Goal: Task Accomplishment & Management: Complete application form

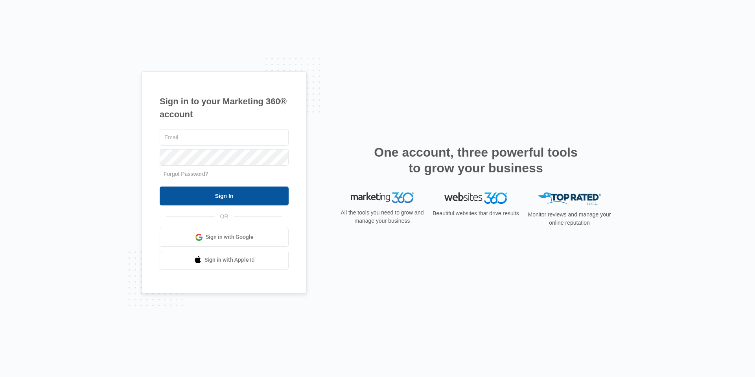
type input "[EMAIL_ADDRESS][DOMAIN_NAME]"
click at [193, 188] on input "Sign In" at bounding box center [224, 195] width 129 height 19
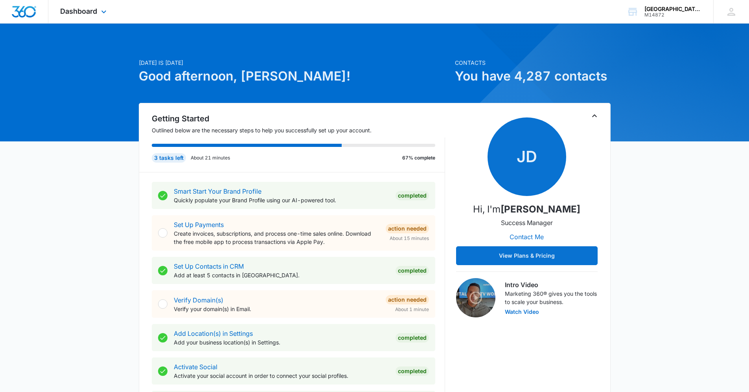
click at [68, 17] on div "Dashboard Apps Reputation Websites Forms CRM Email Social Content Ads Intellige…" at bounding box center [84, 11] width 72 height 23
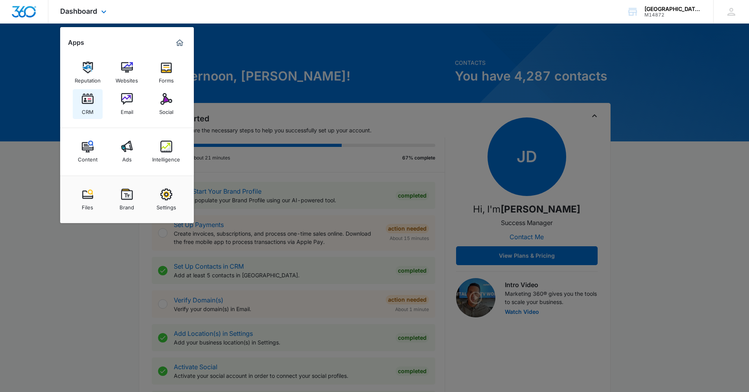
click at [96, 105] on link "CRM" at bounding box center [88, 104] width 30 height 30
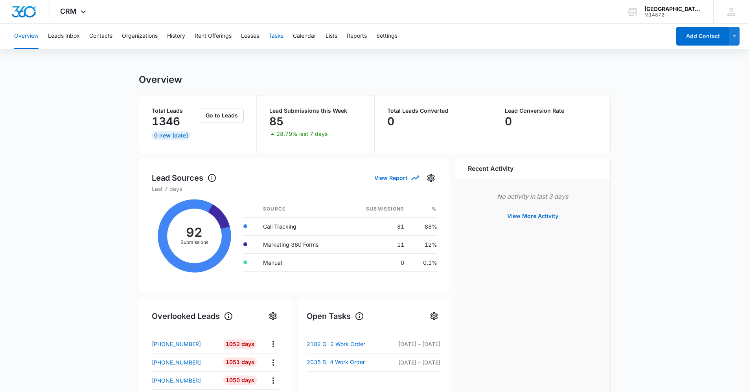
click at [272, 35] on button "Tasks" at bounding box center [276, 36] width 15 height 25
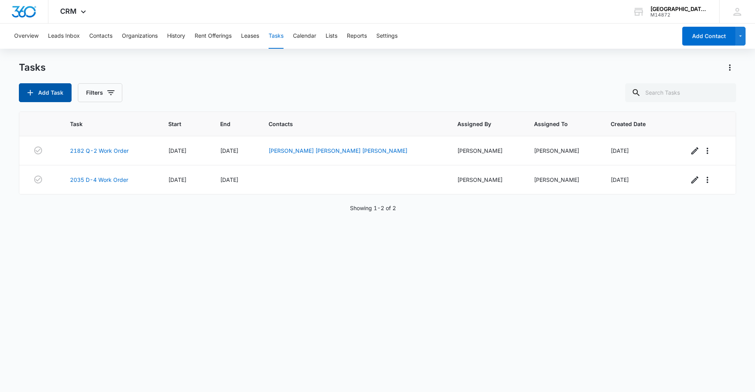
click at [55, 100] on button "Add Task" at bounding box center [45, 92] width 53 height 19
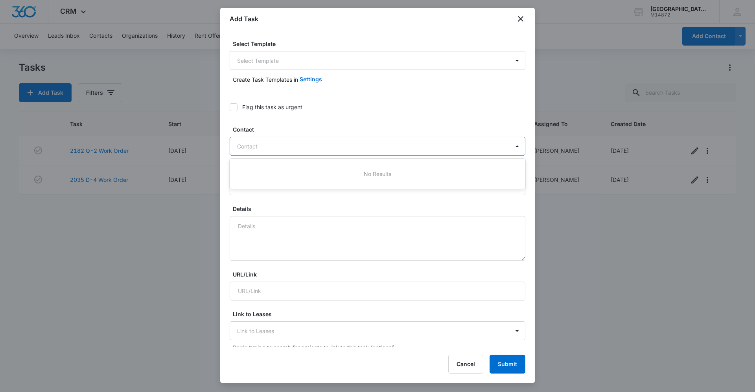
click at [261, 144] on div at bounding box center [372, 147] width 271 height 10
click at [278, 146] on div at bounding box center [372, 147] width 271 height 10
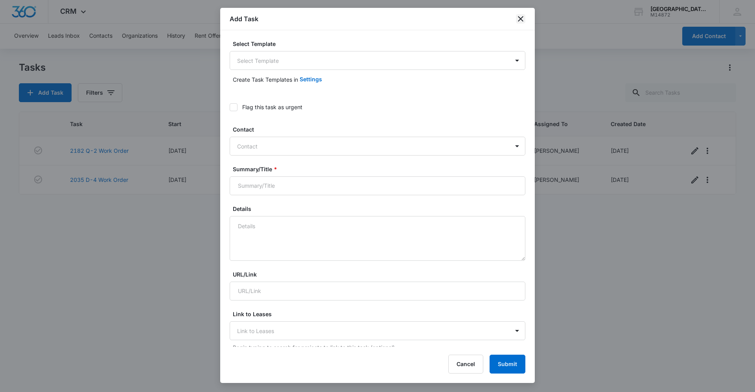
click at [519, 18] on icon "close" at bounding box center [521, 19] width 6 height 6
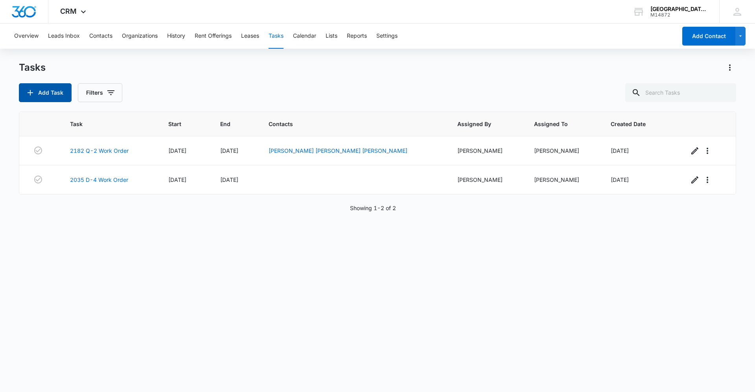
click at [53, 85] on button "Add Task" at bounding box center [45, 92] width 53 height 19
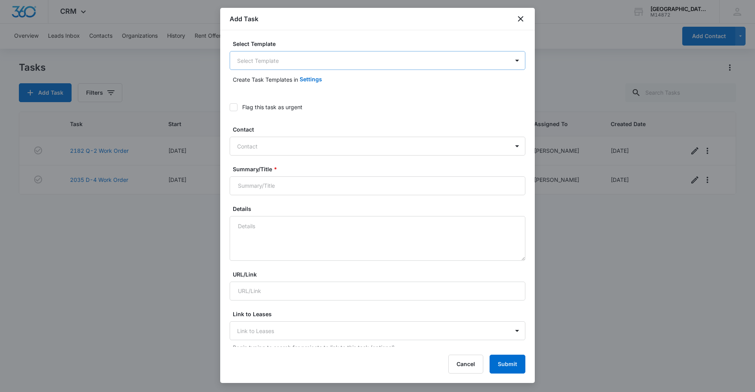
click at [277, 63] on body "CRM Apps Reputation Websites Forms CRM Email Social Content Ads Intelligence Fi…" at bounding box center [377, 196] width 755 height 392
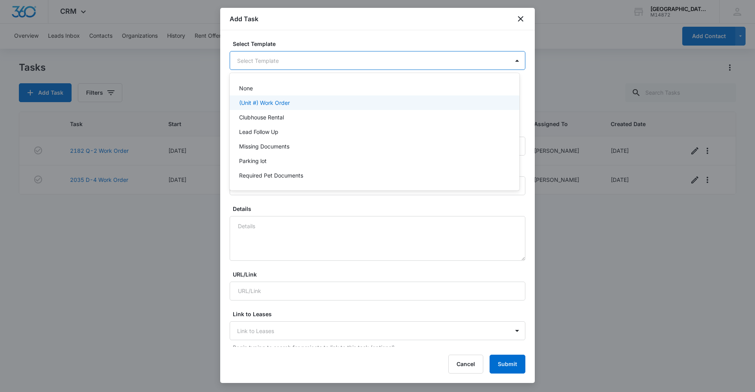
click at [287, 105] on p "(Unit #) Work Order" at bounding box center [264, 103] width 51 height 8
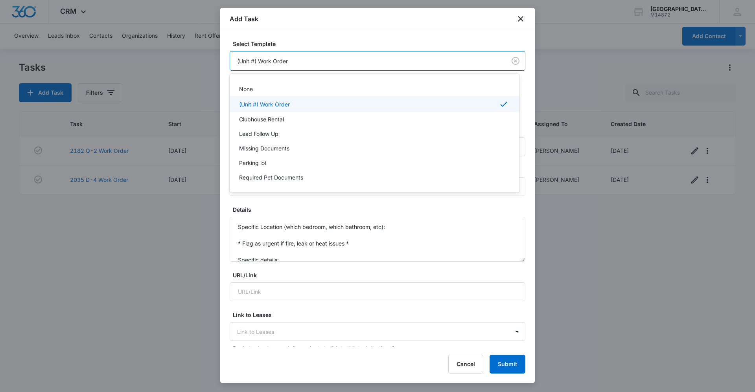
click at [256, 63] on body "CRM Apps Reputation Websites Forms CRM Email Social Content Ads Intelligence Fi…" at bounding box center [377, 196] width 755 height 392
click at [252, 63] on div at bounding box center [377, 196] width 755 height 392
click at [254, 61] on body "CRM Apps Reputation Websites Forms CRM Email Social Content Ads Intelligence Fi…" at bounding box center [377, 196] width 755 height 392
click at [390, 109] on div "(Unit #) Work Order" at bounding box center [375, 104] width 290 height 16
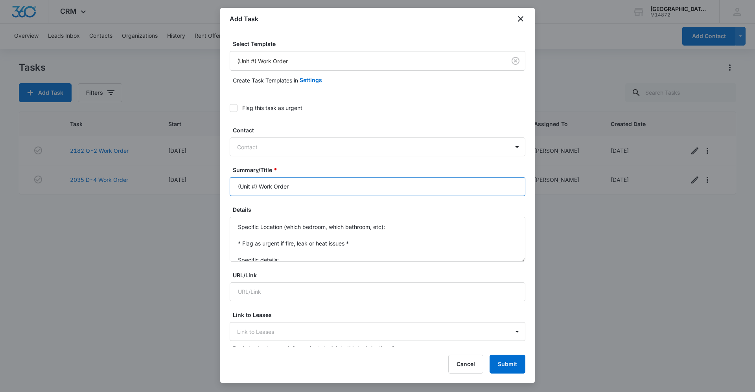
click at [304, 180] on input "(Unit #) Work Order" at bounding box center [378, 186] width 296 height 19
click at [255, 183] on input "(Unit #) Work Order" at bounding box center [378, 186] width 296 height 19
type input "(Unit E-4) Work Order"
drag, startPoint x: 302, startPoint y: 191, endPoint x: 133, endPoint y: 205, distance: 169.7
click at [133, 205] on body "CRM Apps Reputation Websites Forms CRM Email Social Content Ads Intelligence Fi…" at bounding box center [377, 196] width 755 height 392
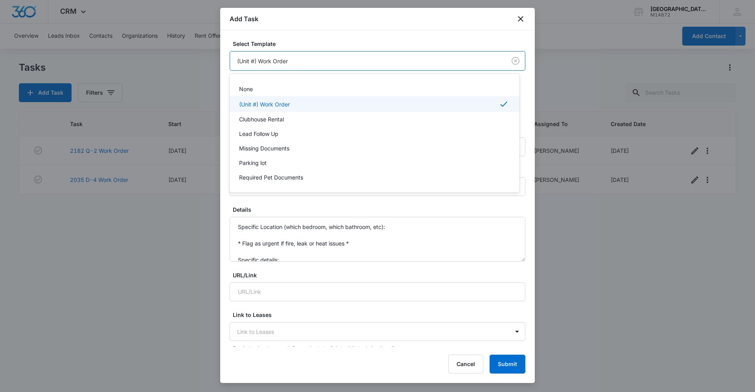
click at [273, 63] on body "CRM Apps Reputation Websites Forms CRM Email Social Content Ads Intelligence Fi…" at bounding box center [377, 196] width 755 height 392
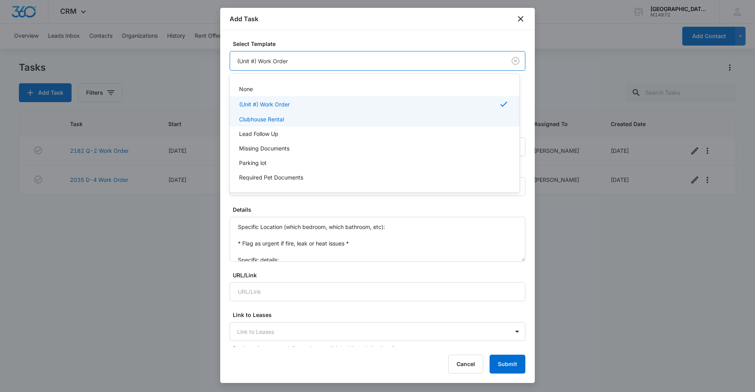
click at [281, 121] on p "Clubhouse Rental" at bounding box center [261, 119] width 45 height 8
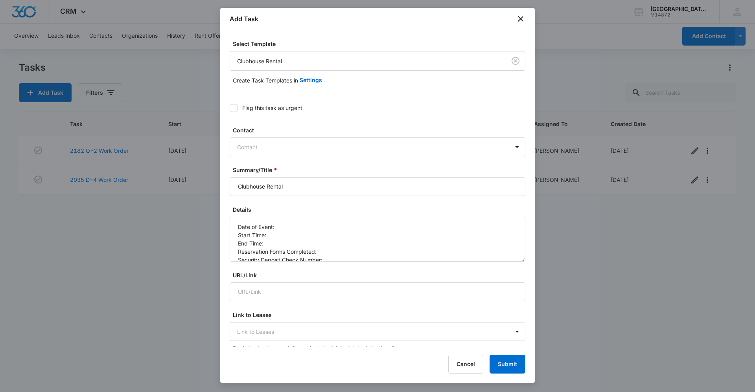
click at [280, 57] on body "CRM Apps Reputation Websites Forms CRM Email Social Content Ads Intelligence Fi…" at bounding box center [377, 196] width 755 height 392
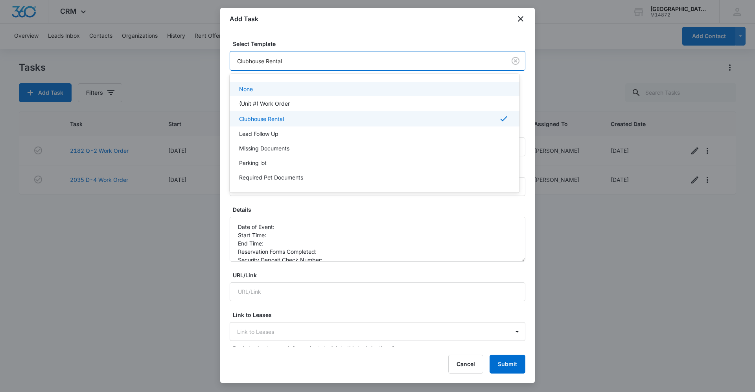
click at [278, 99] on div "(Unit #) Work Order" at bounding box center [375, 103] width 290 height 15
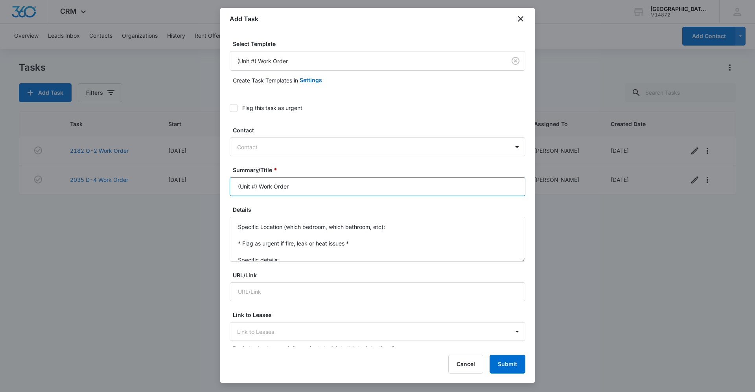
drag, startPoint x: 255, startPoint y: 182, endPoint x: 248, endPoint y: 182, distance: 6.7
click at [248, 182] on input "(Unit #) Work Order" at bounding box center [378, 186] width 296 height 19
click at [257, 186] on input "(Unit #) Work Order" at bounding box center [378, 186] width 296 height 19
drag, startPoint x: 257, startPoint y: 186, endPoint x: 225, endPoint y: 187, distance: 31.5
click at [225, 187] on div "Select Template (Unit #) Work Order Create Task Templates in Settings Flag this…" at bounding box center [377, 188] width 315 height 317
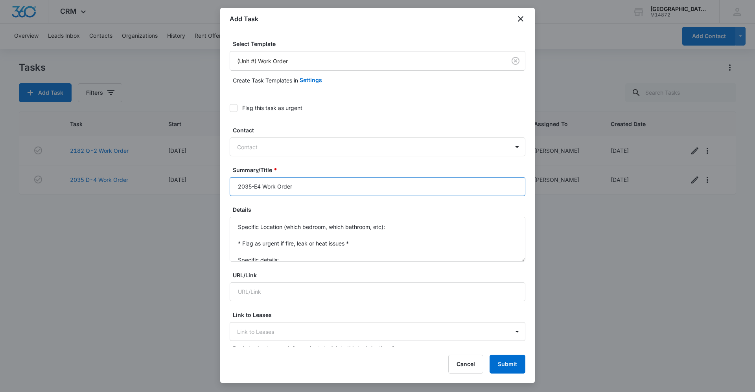
type input "2035-E4 Work Order"
click at [335, 204] on form "Select Template (Unit #) Work Order Create Task Templates in Settings Flag this…" at bounding box center [378, 398] width 296 height 717
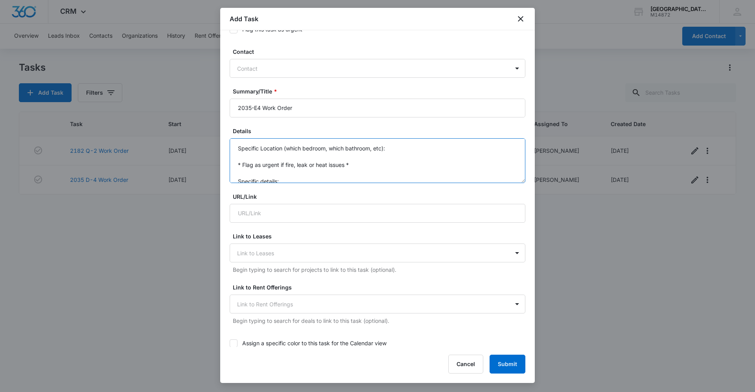
drag, startPoint x: 363, startPoint y: 181, endPoint x: 226, endPoint y: 120, distance: 150.3
click at [226, 120] on div "Select Template (Unit #) Work Order Create Task Templates in Settings Flag this…" at bounding box center [377, 188] width 315 height 317
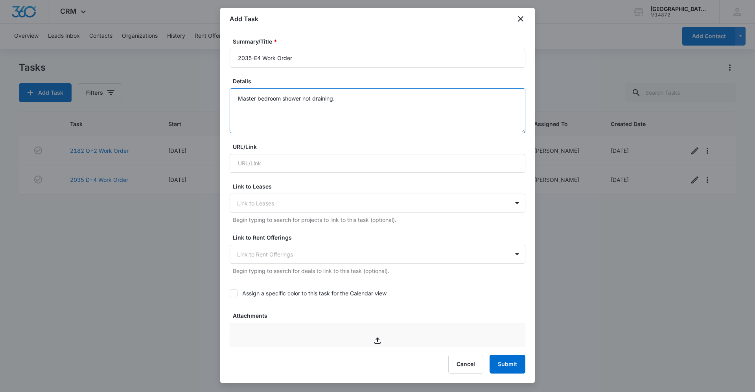
scroll to position [236, 0]
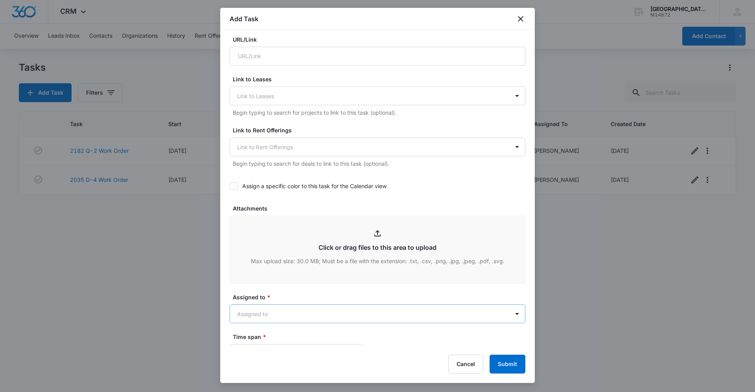
type textarea "Master bedroom shower not draining."
click at [297, 315] on body "CRM Apps Reputation Websites Forms CRM Email Social Content Ads Intelligence Fi…" at bounding box center [377, 196] width 755 height 392
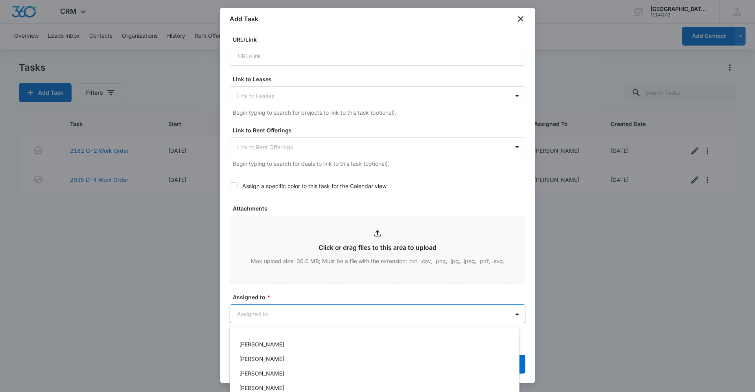
scroll to position [109, 0]
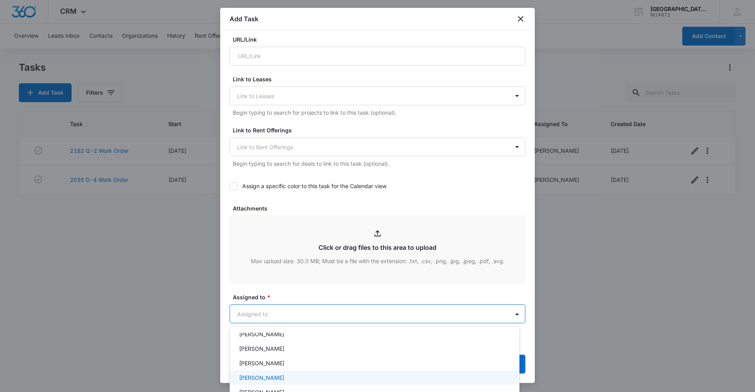
click at [290, 381] on div "Jonathan Guptill" at bounding box center [373, 378] width 269 height 8
drag, startPoint x: 530, startPoint y: 253, endPoint x: 524, endPoint y: 296, distance: 43.3
click at [524, 296] on div at bounding box center [377, 196] width 755 height 392
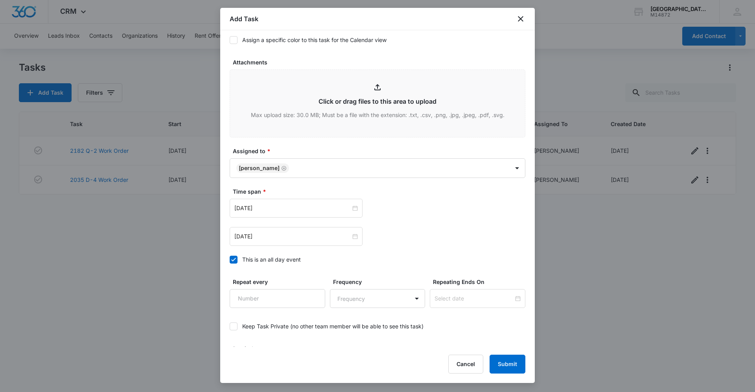
scroll to position [384, 0]
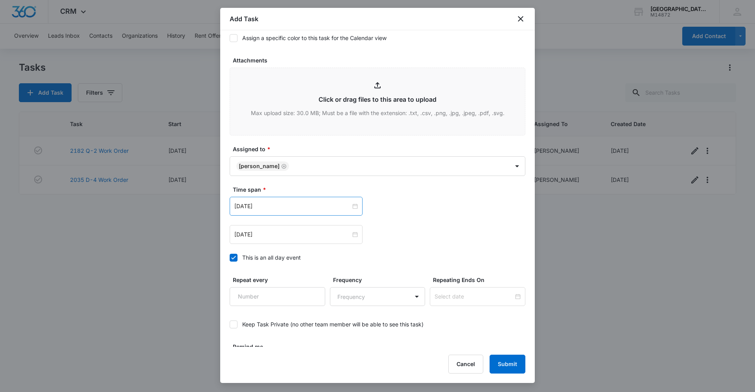
click at [348, 213] on div "Feb 16, 2023" at bounding box center [296, 206] width 133 height 19
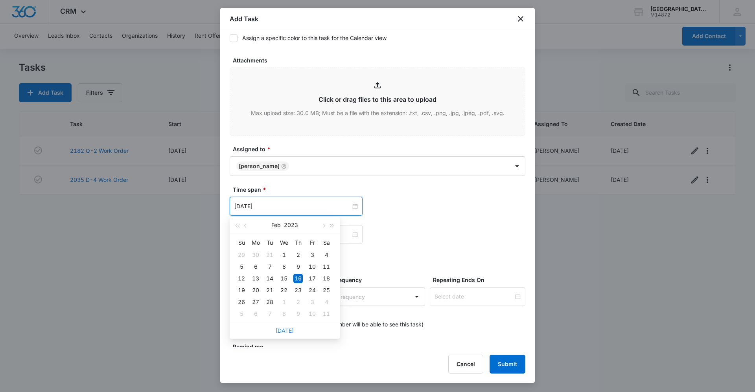
click at [290, 333] on link "Today" at bounding box center [285, 331] width 18 height 7
type input "Sep 11, 2025"
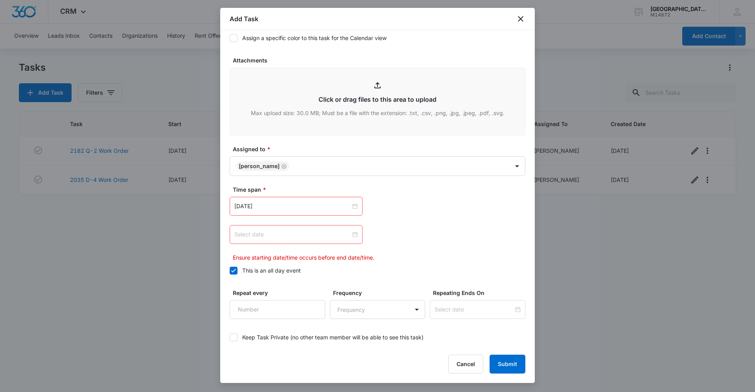
click at [350, 237] on div at bounding box center [295, 234] width 123 height 9
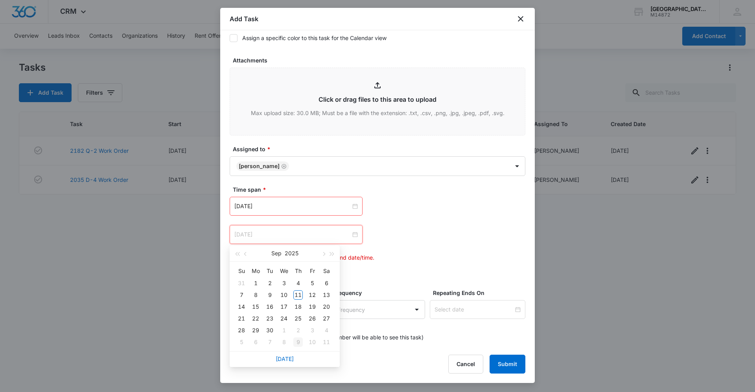
type input "Oct 9, 2025"
click at [288, 360] on link "Today" at bounding box center [285, 359] width 18 height 7
type input "Sep 11, 2025"
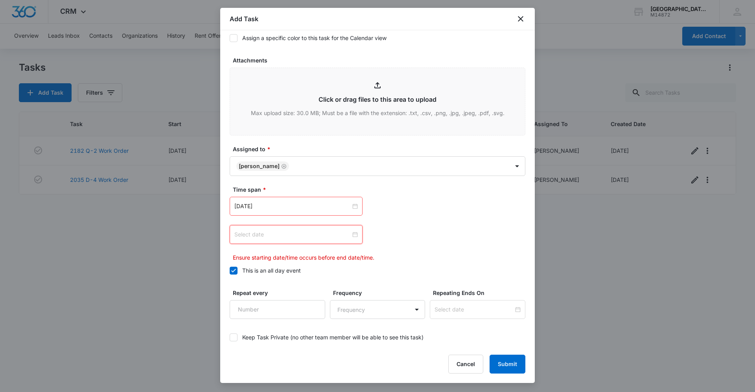
click at [348, 240] on div at bounding box center [296, 234] width 133 height 19
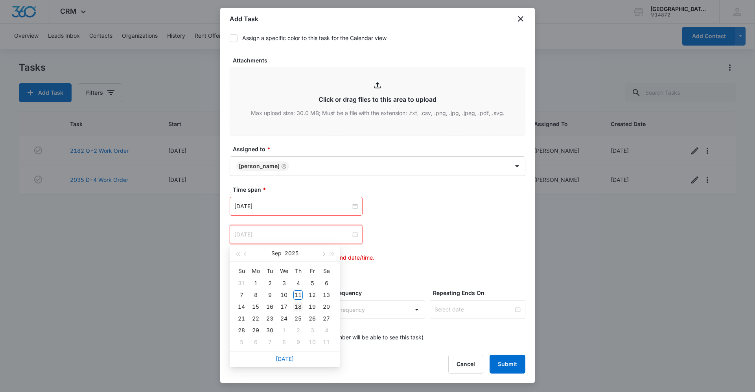
type input "Sep 18, 2025"
click at [296, 304] on div "18" at bounding box center [297, 306] width 9 height 9
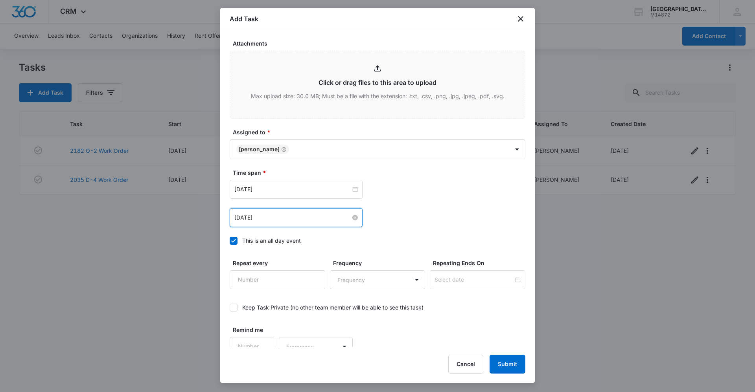
scroll to position [410, 0]
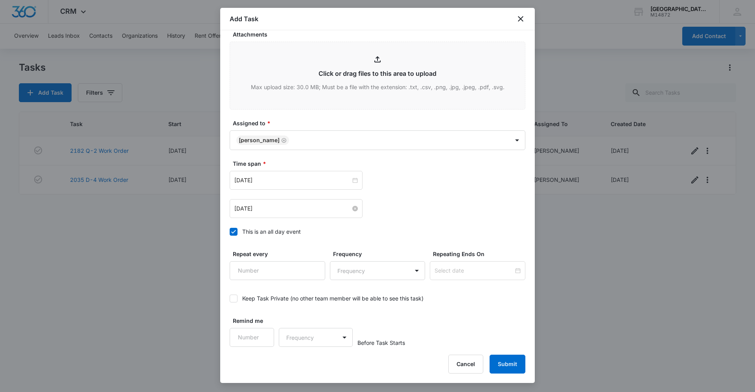
click at [237, 234] on label "This is an all day event" at bounding box center [378, 232] width 296 height 8
click at [230, 232] on input "This is an all day event" at bounding box center [230, 232] width 0 height 0
click at [347, 182] on input "Feb 16, 2023" at bounding box center [292, 180] width 116 height 9
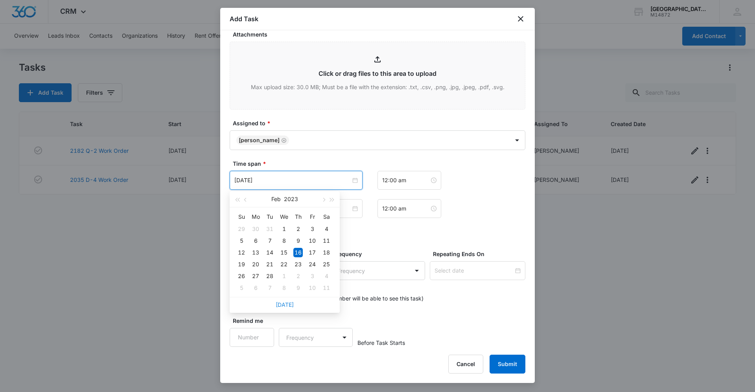
click at [282, 307] on link "Today" at bounding box center [285, 305] width 18 height 7
type input "Sep 11, 2025"
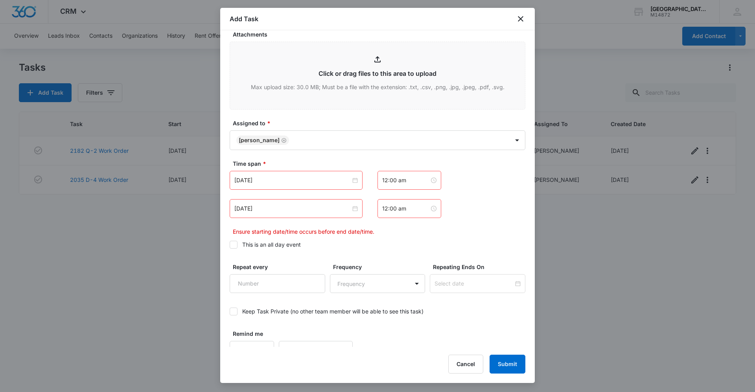
click at [356, 210] on div "Feb 16, 2023" at bounding box center [296, 208] width 133 height 19
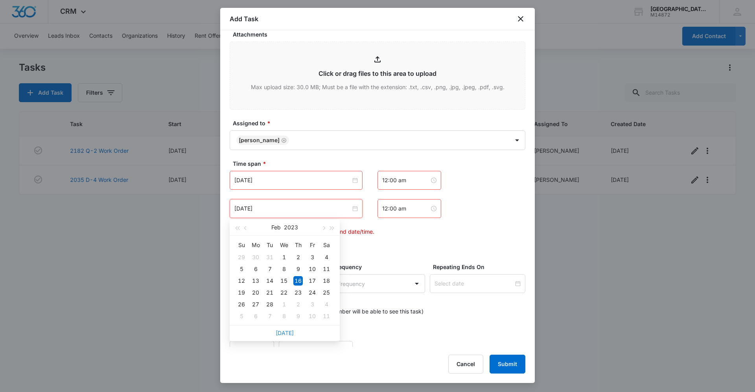
click at [287, 334] on link "Today" at bounding box center [285, 333] width 18 height 7
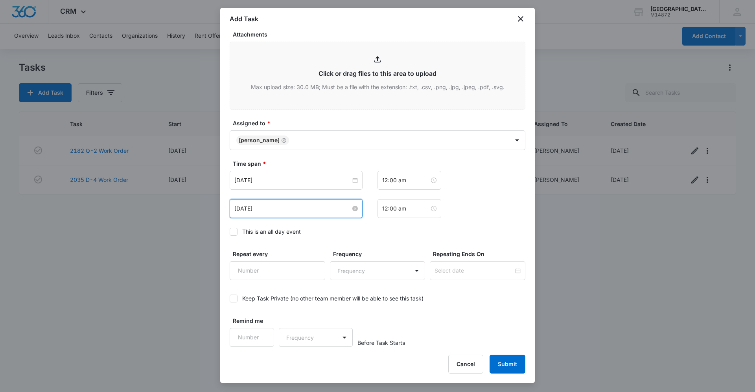
click at [324, 210] on input "Sep 11, 2025" at bounding box center [292, 208] width 116 height 9
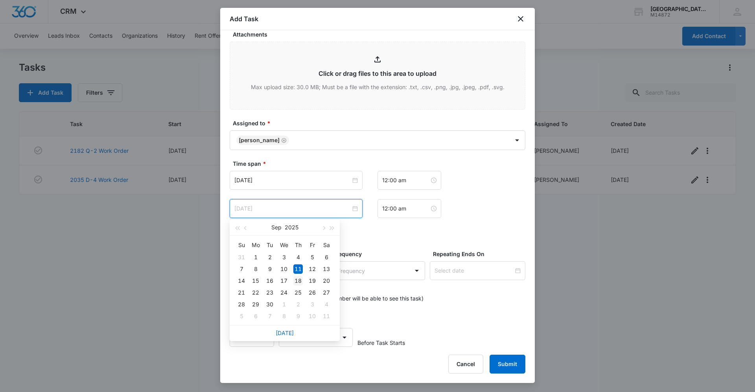
type input "Sep 18, 2025"
click at [299, 283] on div "18" at bounding box center [297, 280] width 9 height 9
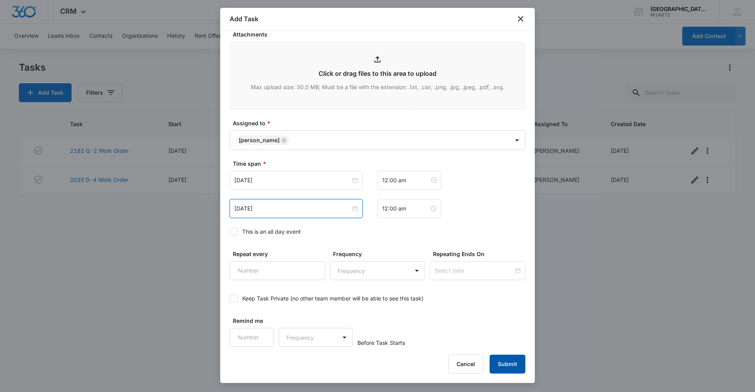
click at [500, 366] on button "Submit" at bounding box center [508, 364] width 36 height 19
